Goal: Find specific page/section: Find specific page/section

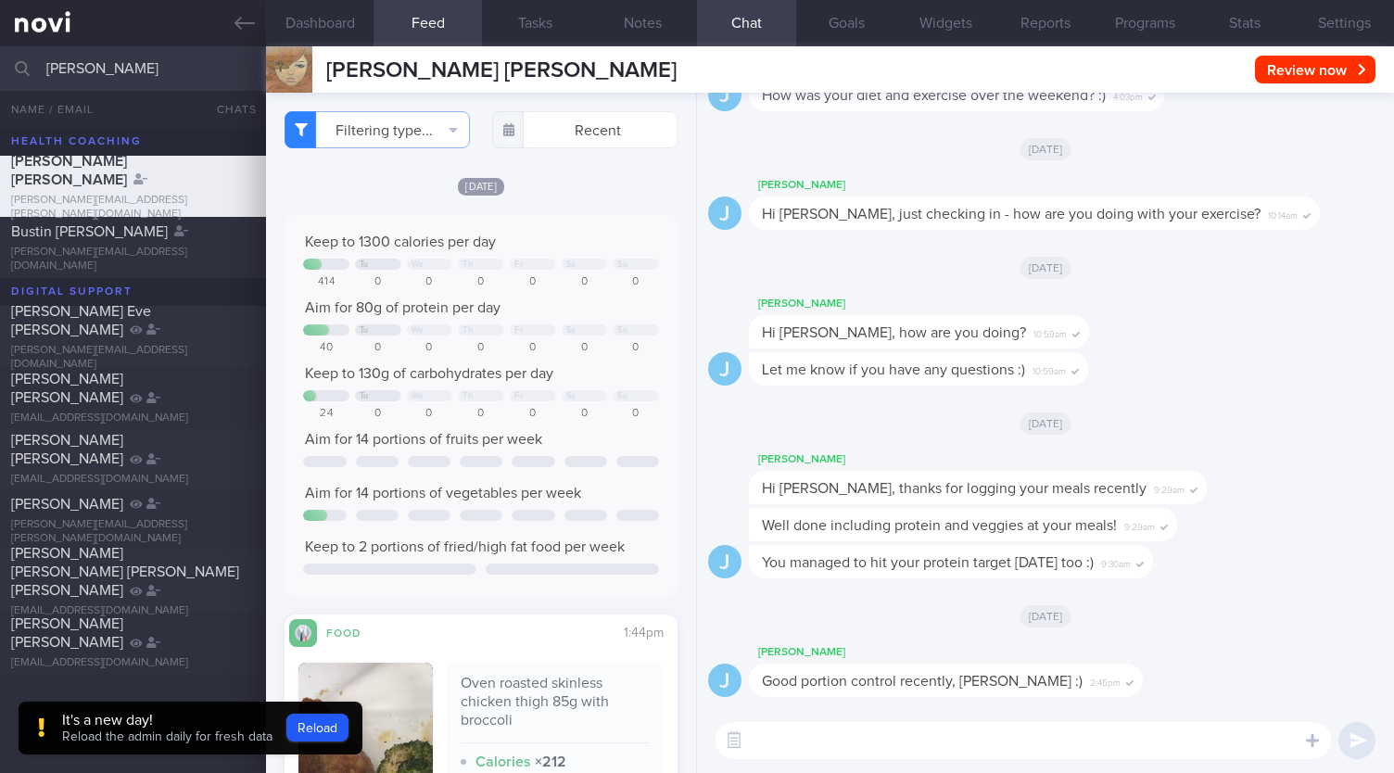
select select "8"
click at [324, 729] on button "Reload" at bounding box center [317, 728] width 62 height 28
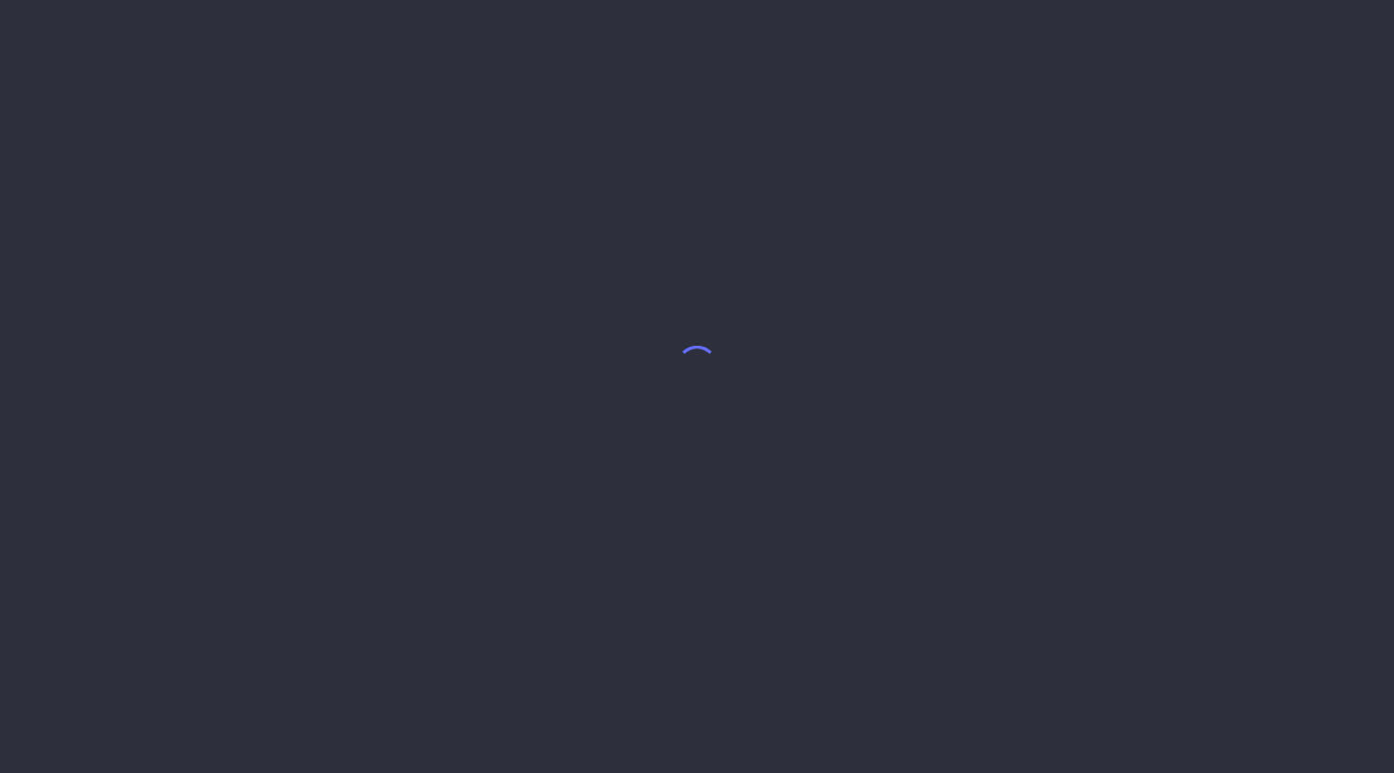
select select "8"
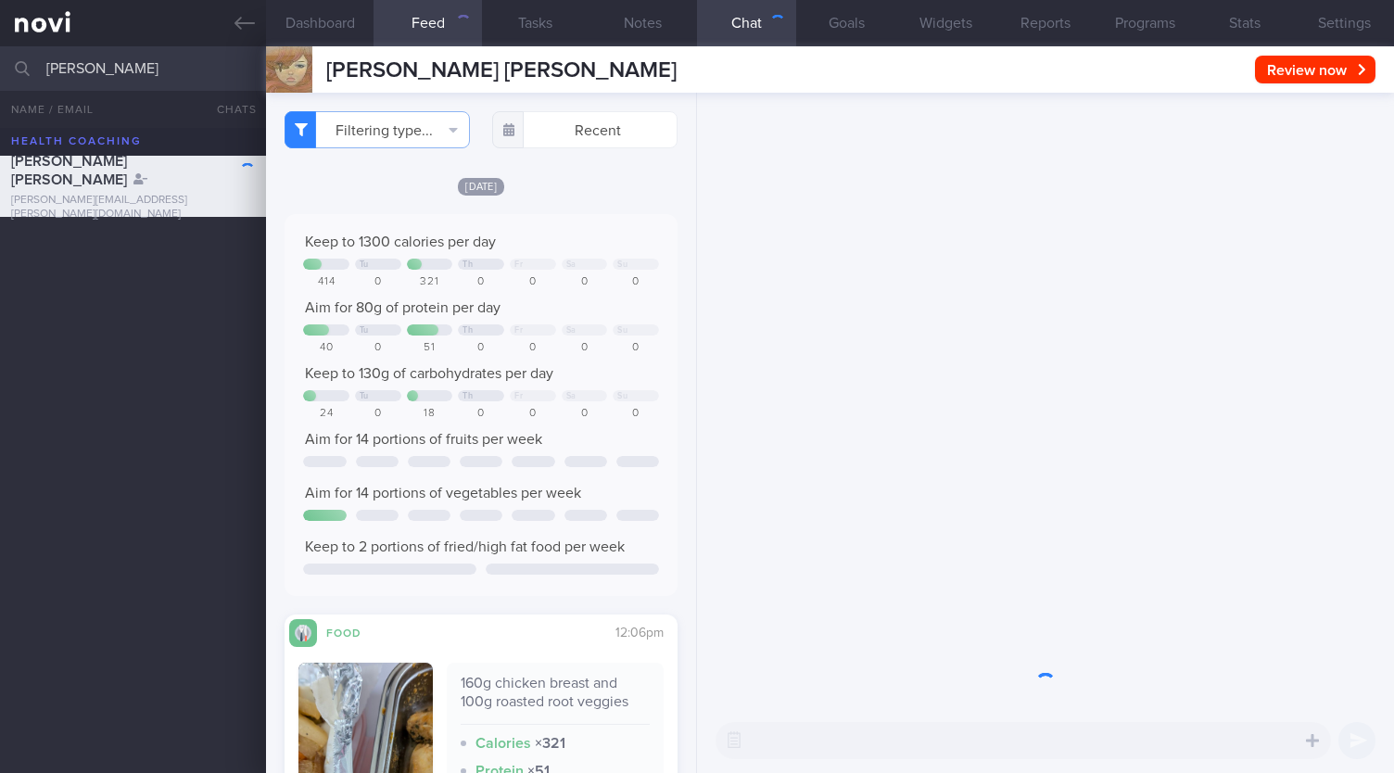
drag, startPoint x: 102, startPoint y: 65, endPoint x: 0, endPoint y: 65, distance: 101.9
click at [0, 65] on input "[PERSON_NAME]" at bounding box center [697, 68] width 1394 height 44
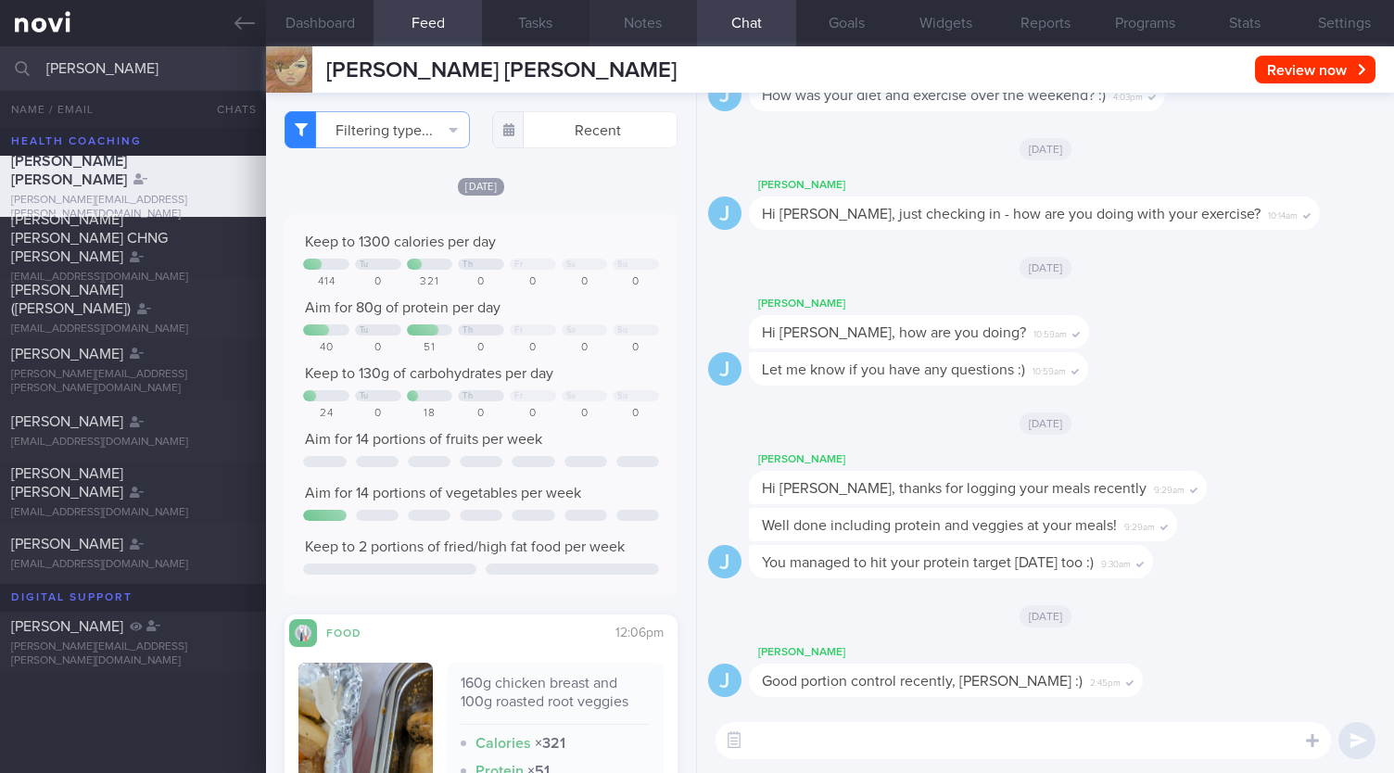
type input "sarah"
